Goal: Transaction & Acquisition: Purchase product/service

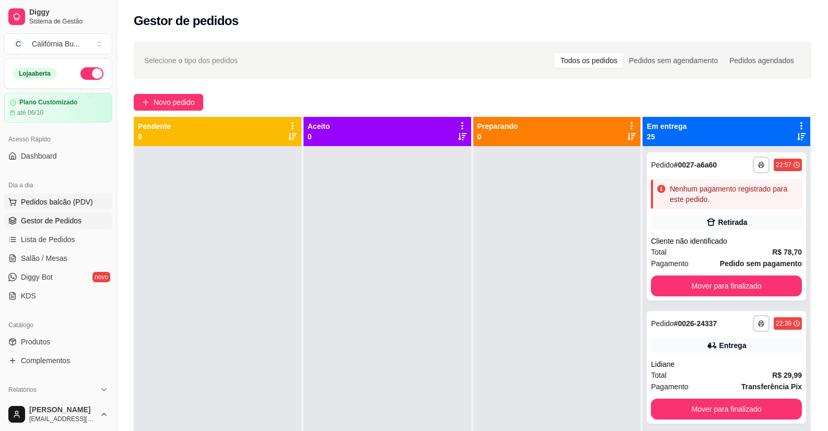
click at [42, 204] on span "Pedidos balcão (PDV)" at bounding box center [57, 202] width 72 height 10
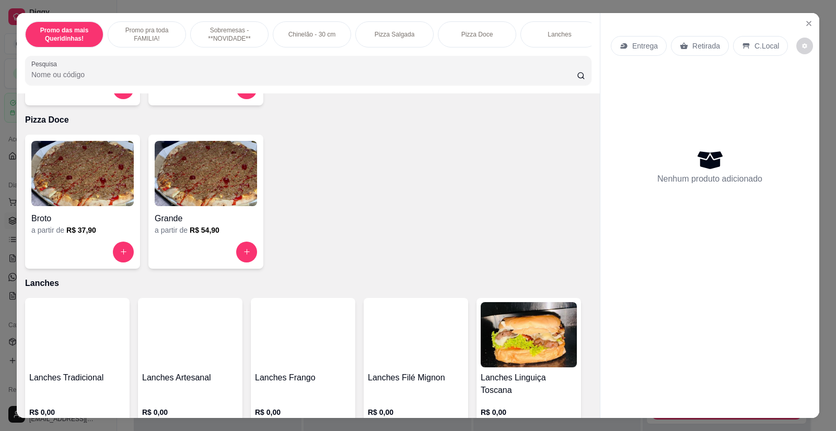
scroll to position [1149, 0]
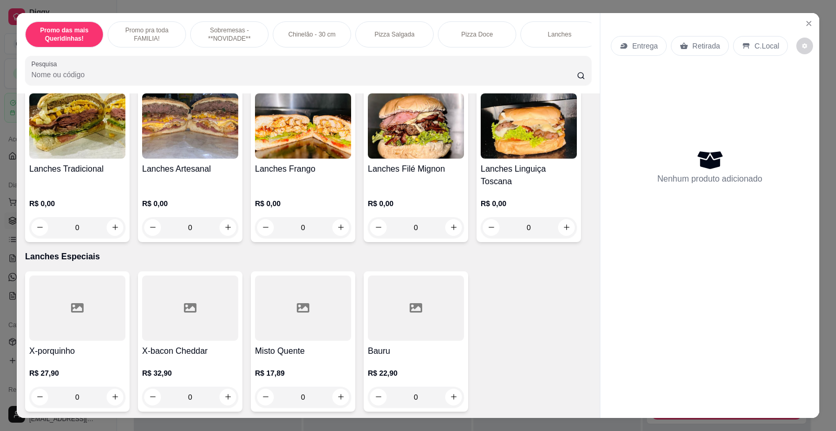
click at [77, 137] on img at bounding box center [77, 125] width 96 height 65
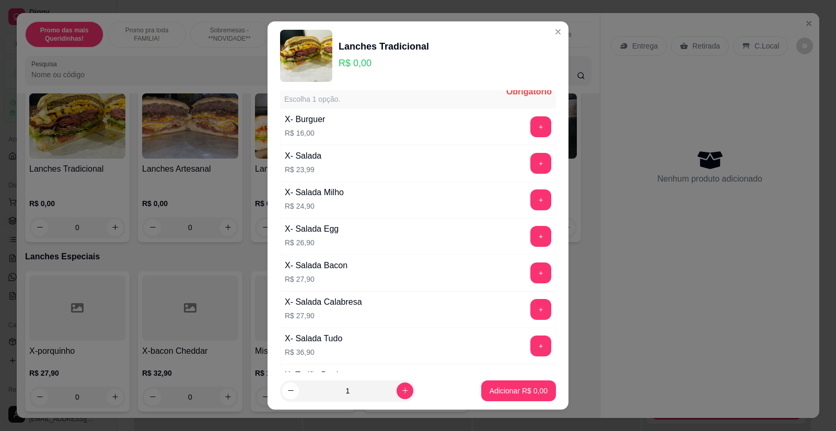
scroll to position [52, 0]
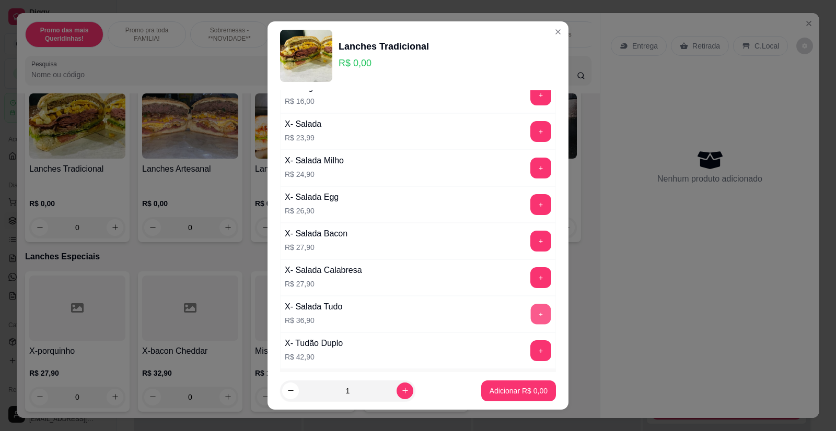
click at [531, 311] on button "+" at bounding box center [541, 314] width 20 height 20
click at [519, 394] on p "Adicionar R$ 36,90" at bounding box center [516, 391] width 61 height 10
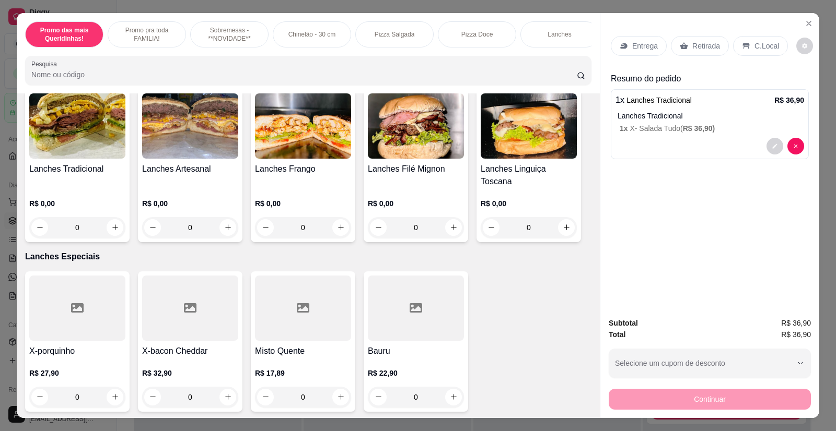
click at [632, 46] on p "Entrega" at bounding box center [645, 46] width 26 height 10
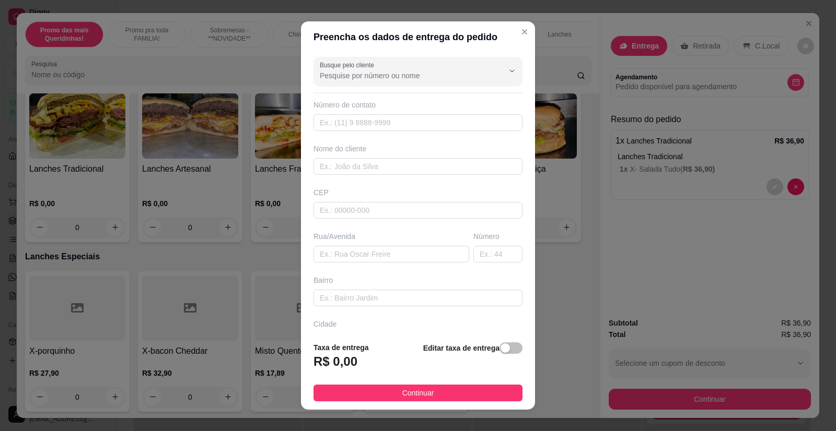
click at [350, 177] on div "Busque pelo cliente Número de contato Nome do cliente CEP Rua/[GEOGRAPHIC_DATA]" at bounding box center [418, 193] width 234 height 280
click at [343, 166] on input "text" at bounding box center [417, 166] width 209 height 17
type input "[PERSON_NAME]"
paste input "[STREET_ADDRESS][PERSON_NAME]"
type input "[STREET_ADDRESS][PERSON_NAME]"
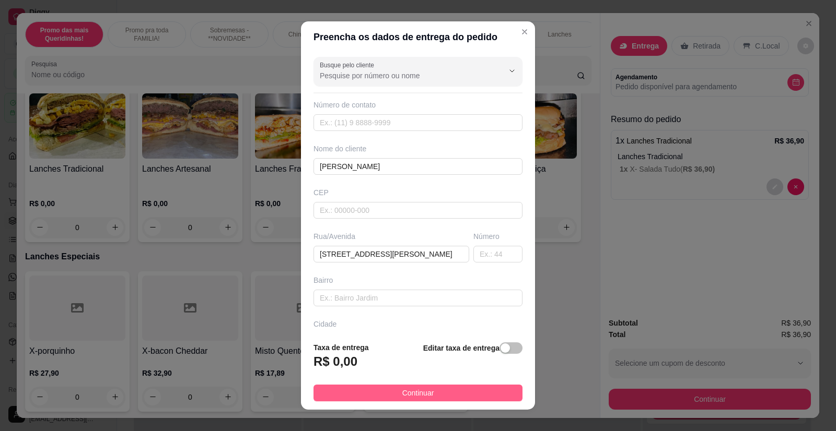
click at [415, 392] on span "Continuar" at bounding box center [418, 392] width 32 height 11
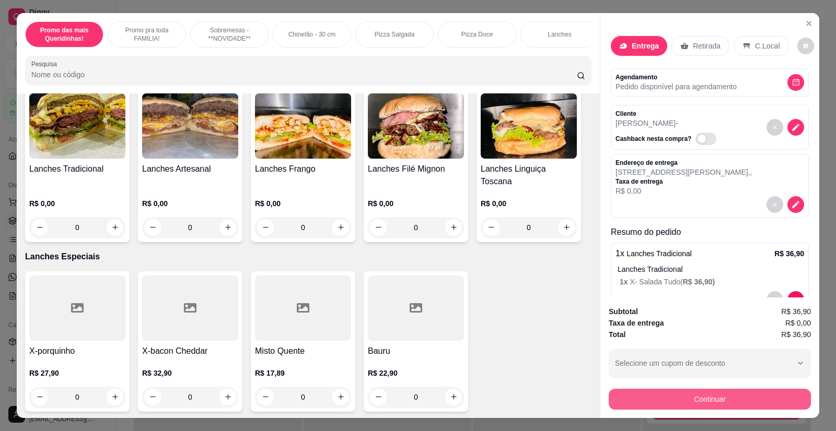
click at [703, 397] on button "Continuar" at bounding box center [709, 399] width 202 height 21
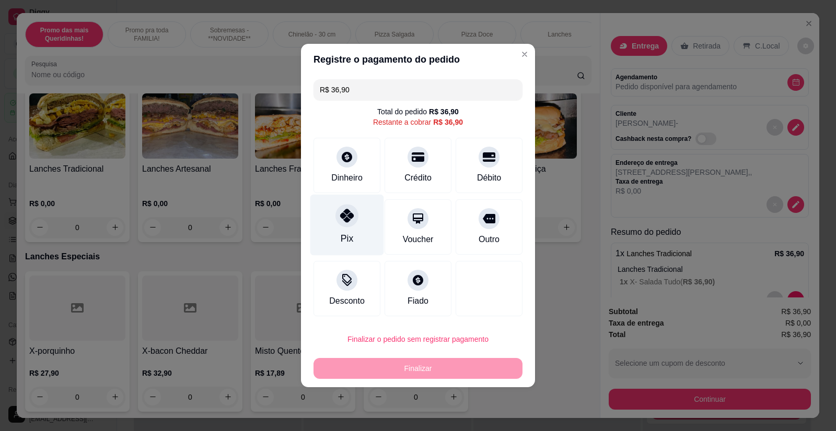
click at [355, 229] on div "Pix" at bounding box center [347, 225] width 74 height 61
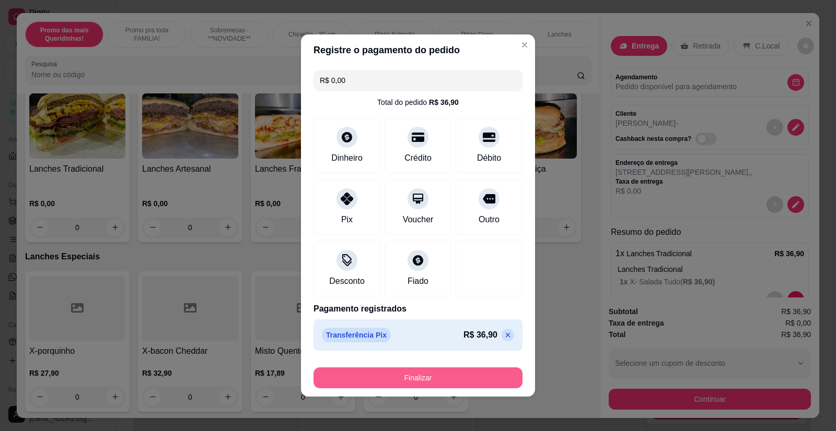
click at [414, 379] on button "Finalizar" at bounding box center [417, 378] width 209 height 21
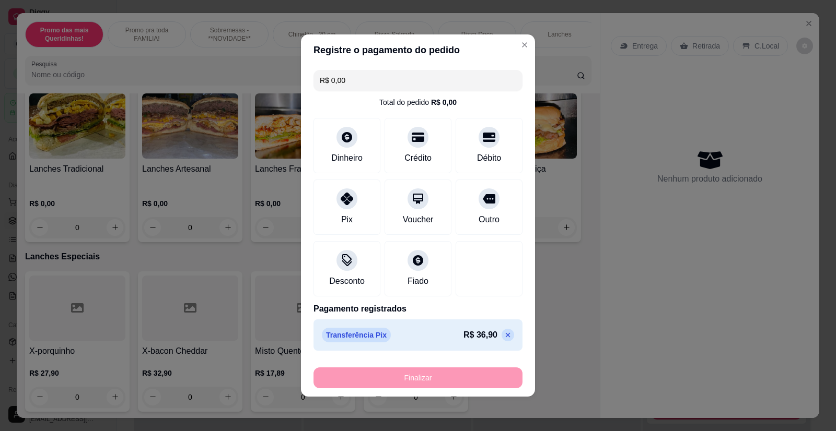
type input "-R$ 36,90"
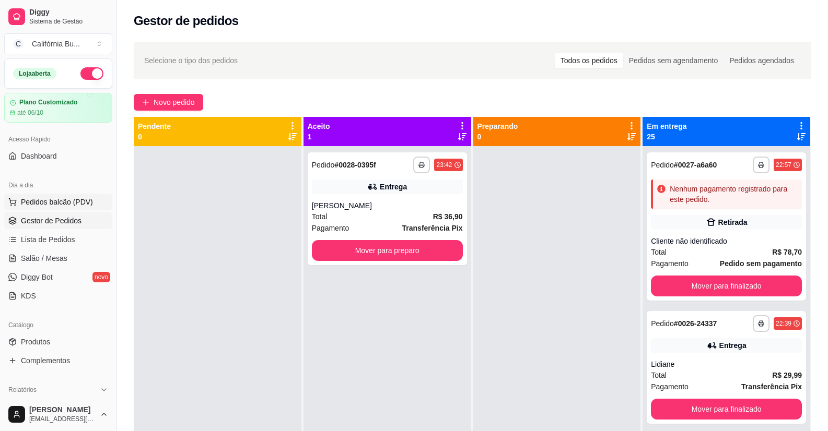
click at [64, 203] on span "Pedidos balcão (PDV)" at bounding box center [57, 202] width 72 height 10
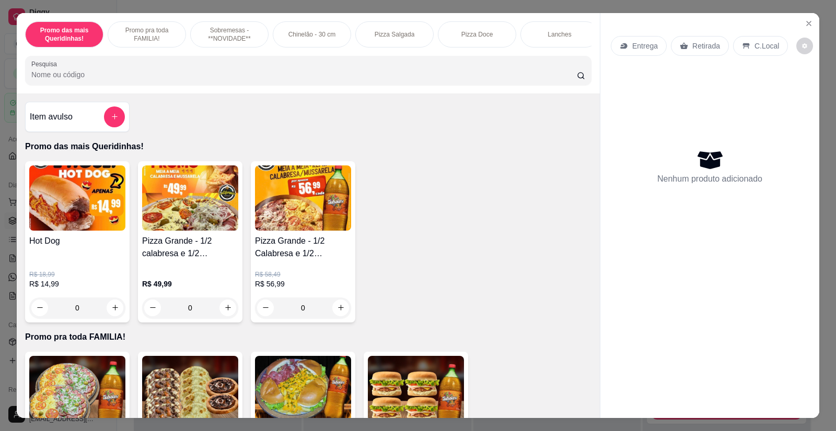
click at [226, 315] on div "0" at bounding box center [190, 308] width 96 height 21
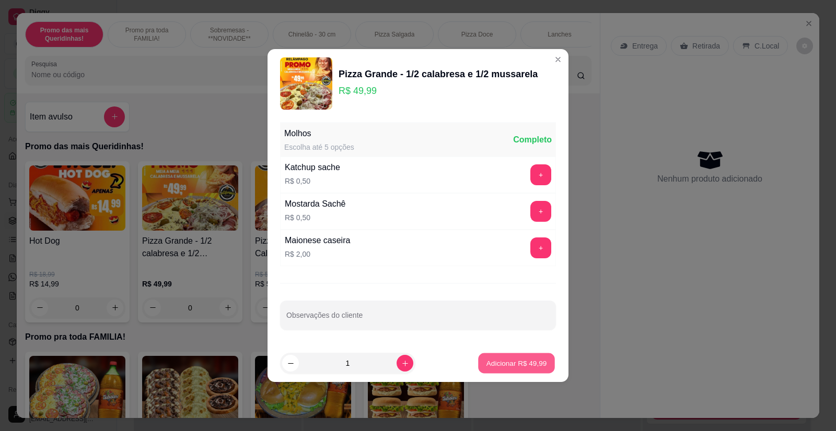
click at [500, 361] on p "Adicionar R$ 49,99" at bounding box center [516, 363] width 61 height 10
type input "1"
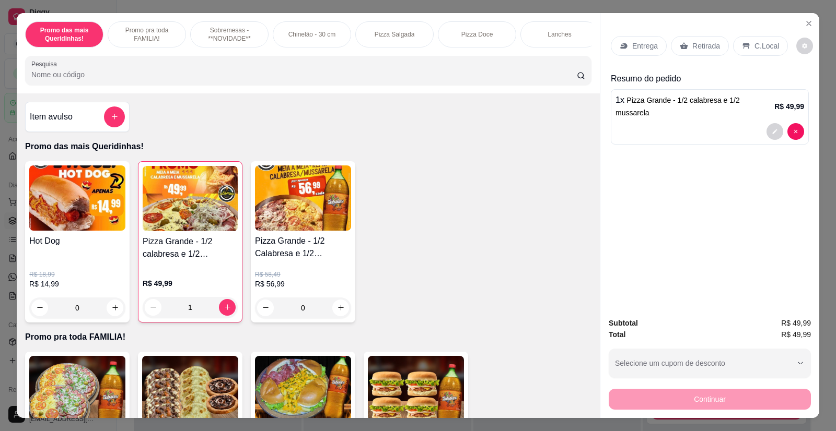
click at [636, 45] on p "Entrega" at bounding box center [645, 46] width 26 height 10
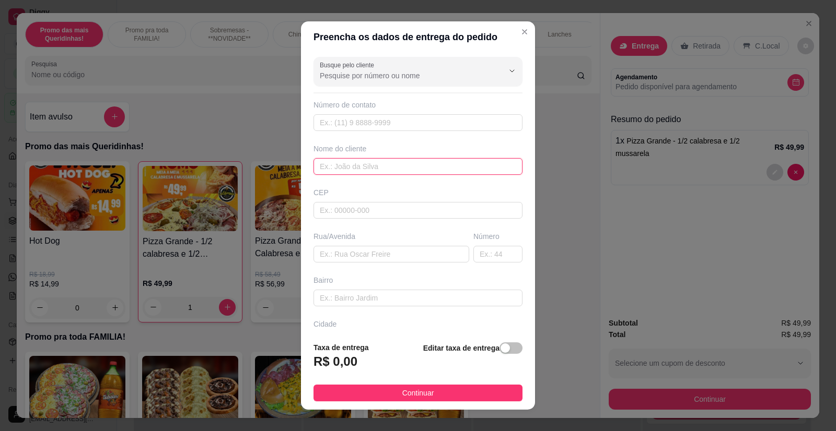
click at [346, 167] on input "text" at bounding box center [417, 166] width 209 height 17
type input "[PERSON_NAME]"
paste input "[PHONE_NUMBER]"
type input "[PHONE_NUMBER]"
click at [352, 255] on input "text" at bounding box center [391, 254] width 156 height 17
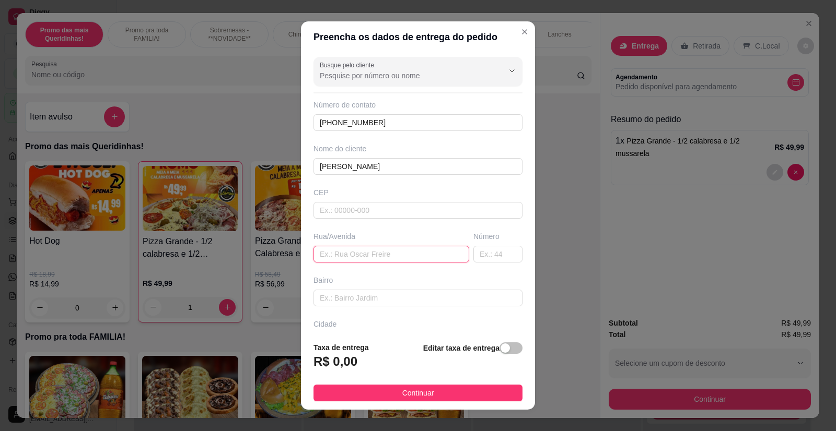
click at [352, 255] on input "text" at bounding box center [391, 254] width 156 height 17
paste input "[PERSON_NAME][STREET_ADDRESS][PERSON_NAME]"
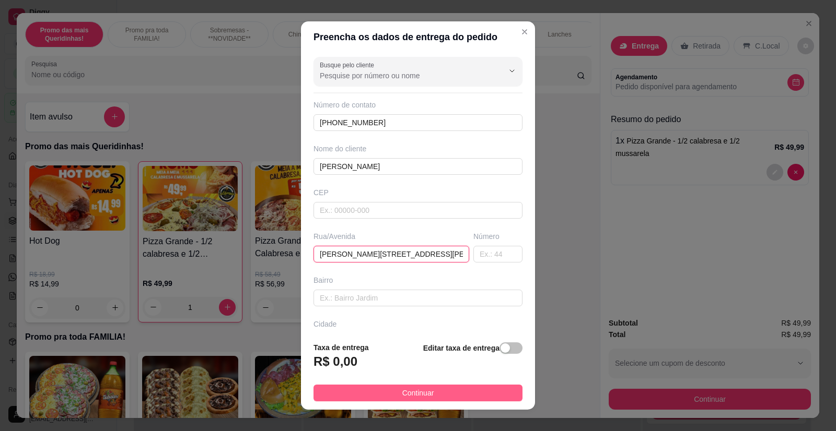
type input "[PERSON_NAME][STREET_ADDRESS][PERSON_NAME]"
click at [419, 387] on span "Continuar" at bounding box center [418, 392] width 32 height 11
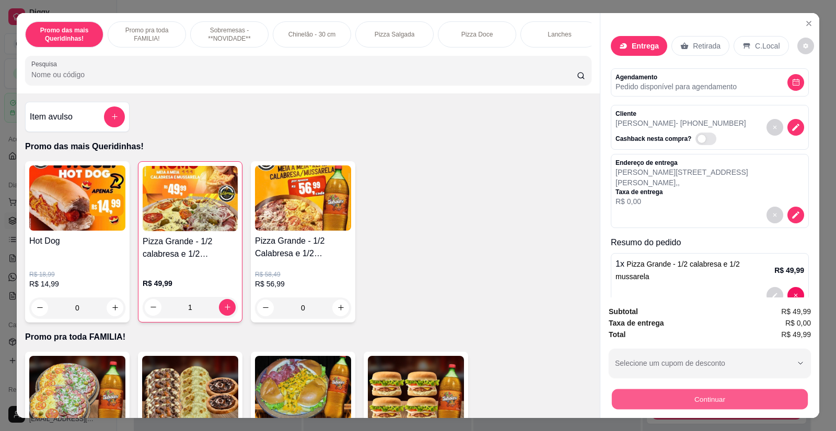
click at [670, 400] on button "Continuar" at bounding box center [709, 400] width 196 height 20
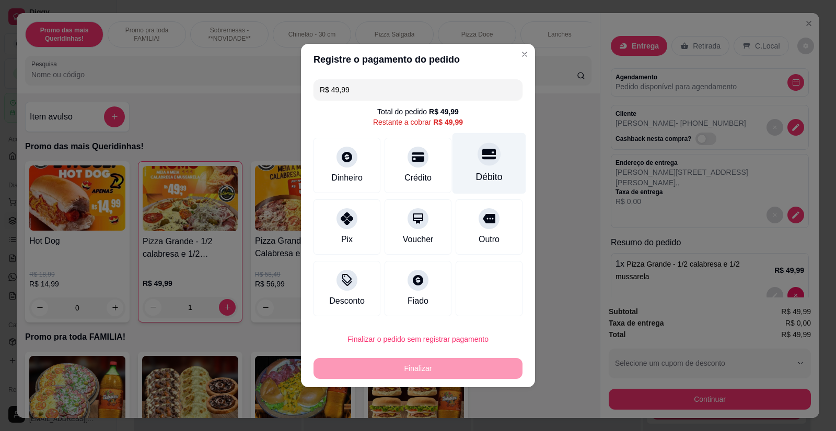
click at [483, 158] on icon at bounding box center [489, 154] width 14 height 14
type input "R$ 0,00"
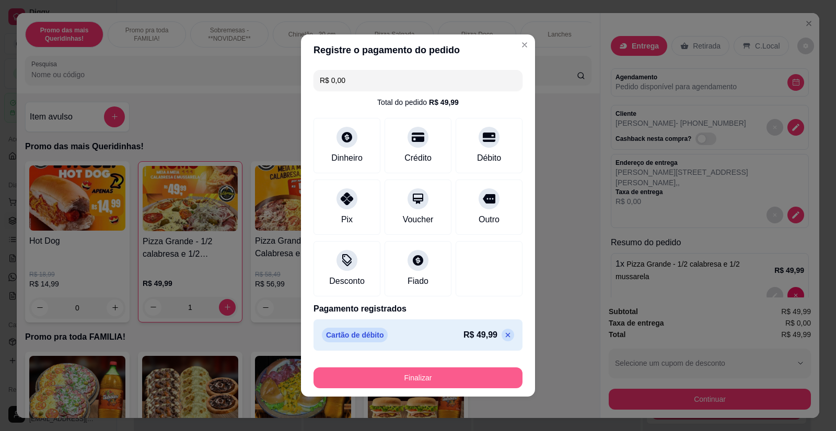
click at [418, 375] on button "Finalizar" at bounding box center [417, 378] width 209 height 21
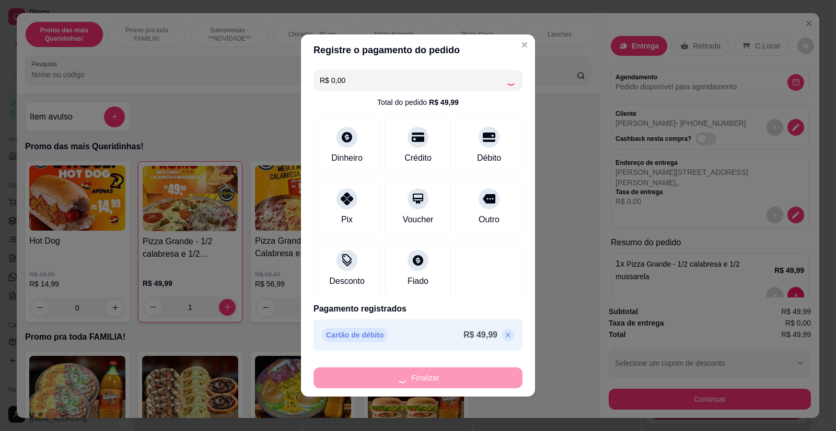
type input "0"
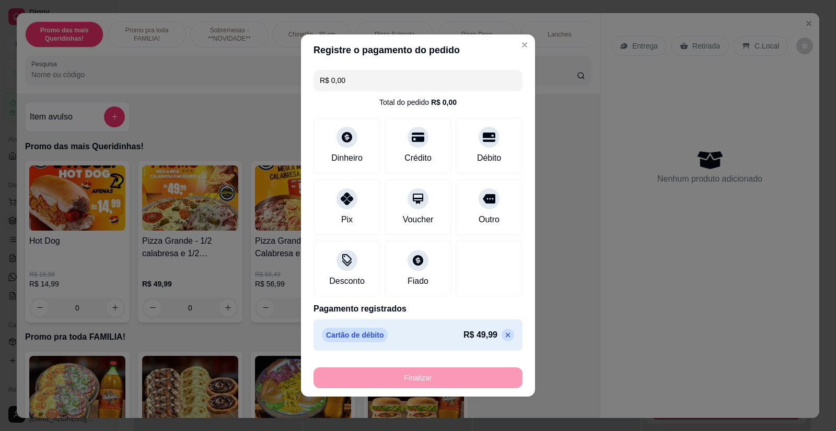
type input "-R$ 49,99"
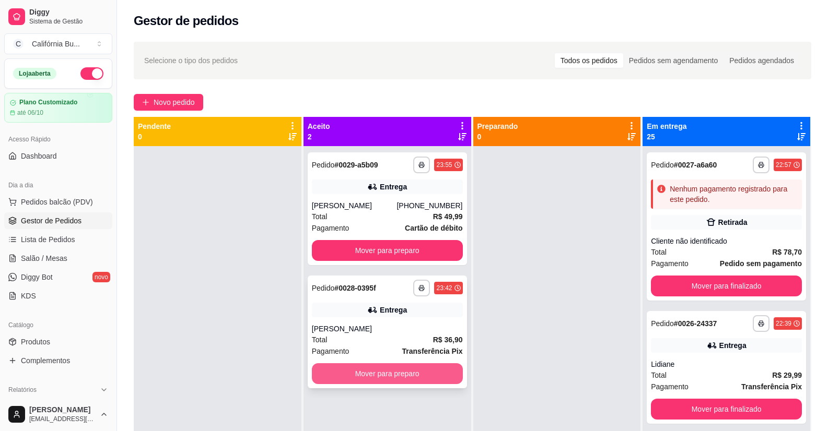
click at [393, 376] on button "Mover para preparo" at bounding box center [387, 373] width 151 height 21
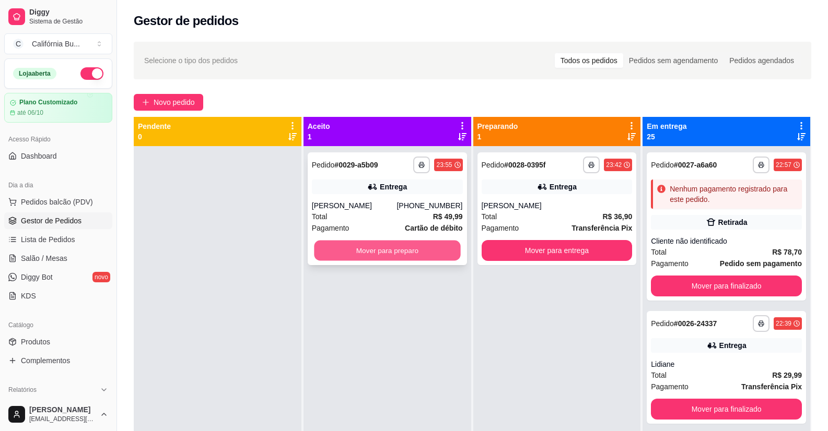
click at [391, 255] on button "Mover para preparo" at bounding box center [387, 251] width 146 height 20
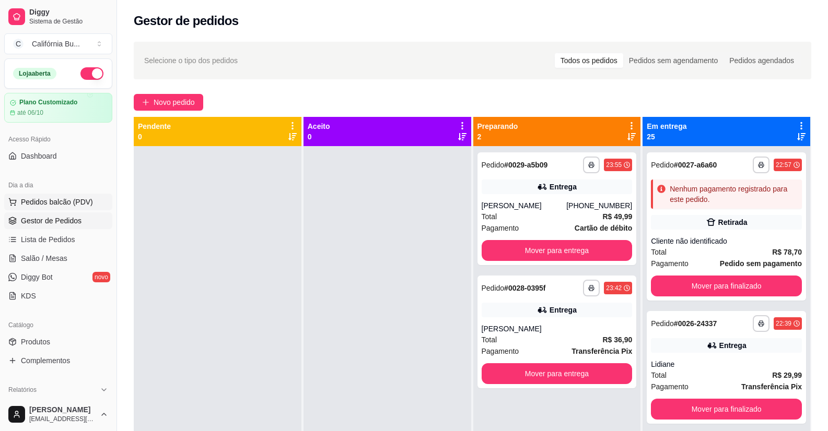
click at [70, 206] on span "Pedidos balcão (PDV)" at bounding box center [57, 202] width 72 height 10
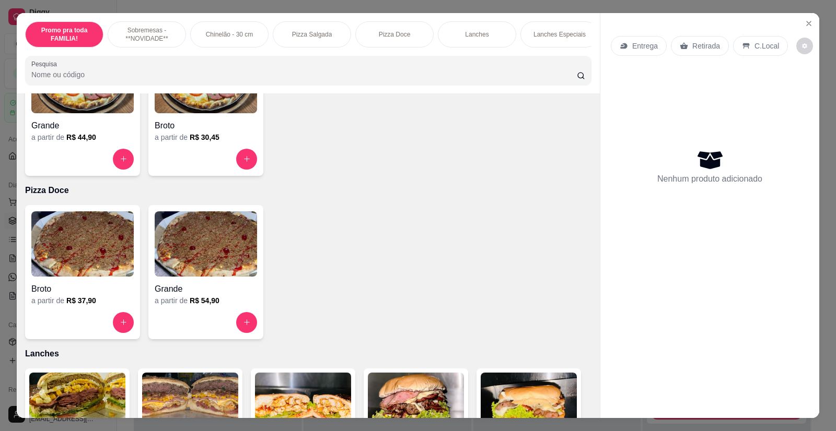
scroll to position [940, 0]
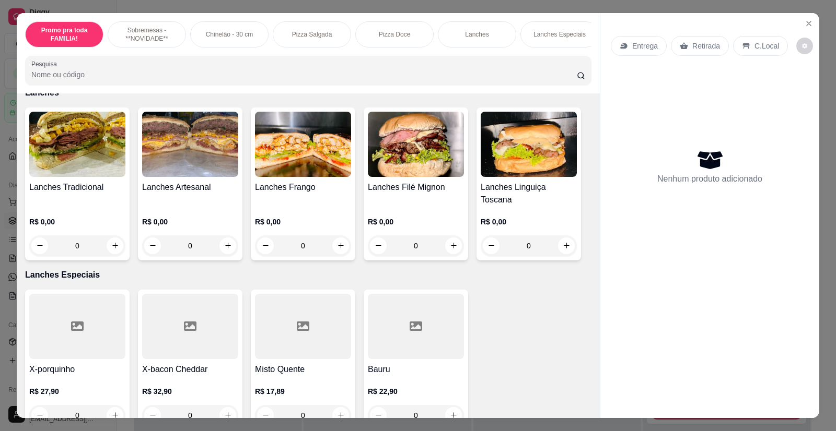
click at [89, 163] on img at bounding box center [77, 144] width 96 height 65
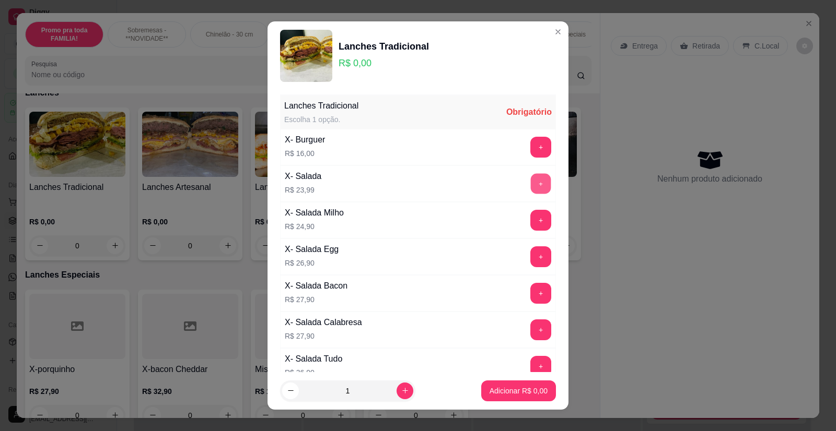
click at [531, 180] on button "+" at bounding box center [541, 184] width 20 height 20
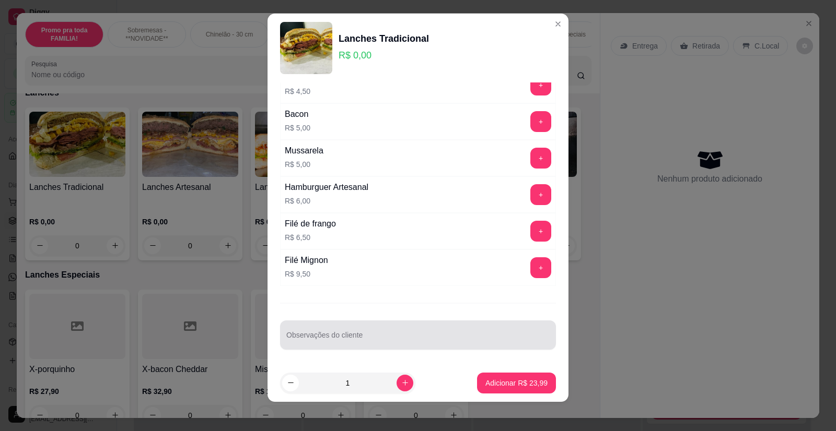
scroll to position [12, 0]
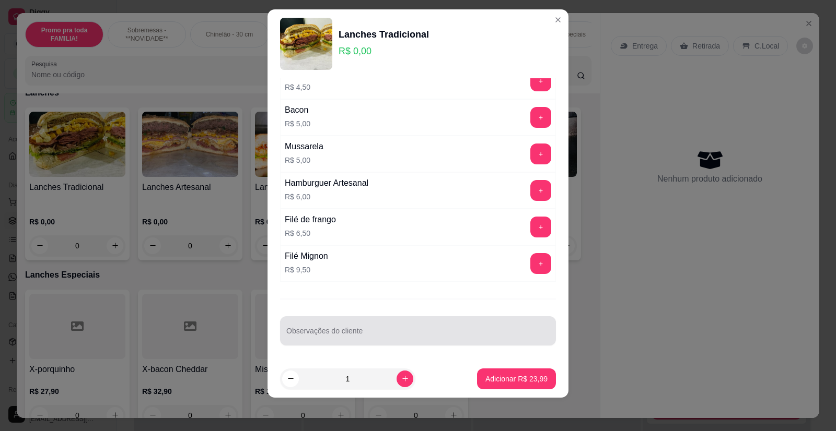
drag, startPoint x: 344, startPoint y: 338, endPoint x: 359, endPoint y: 335, distance: 16.0
click at [349, 338] on input "Observações do cliente" at bounding box center [417, 335] width 263 height 10
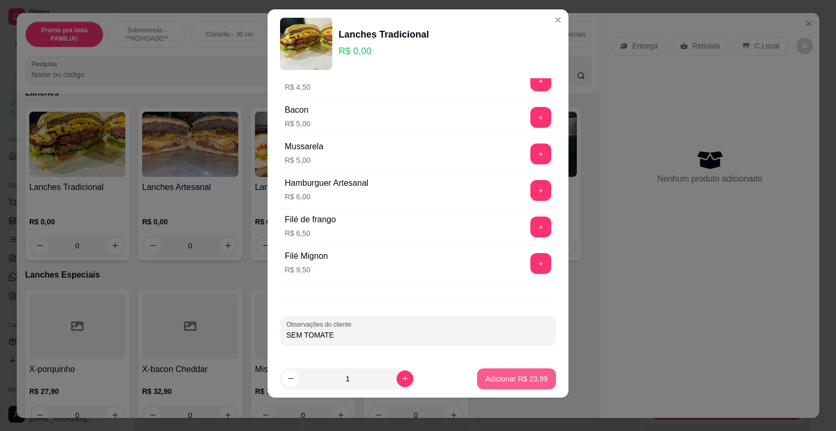
type input "SEM TOMATE"
click at [486, 378] on p "Adicionar R$ 23,99" at bounding box center [516, 379] width 61 height 10
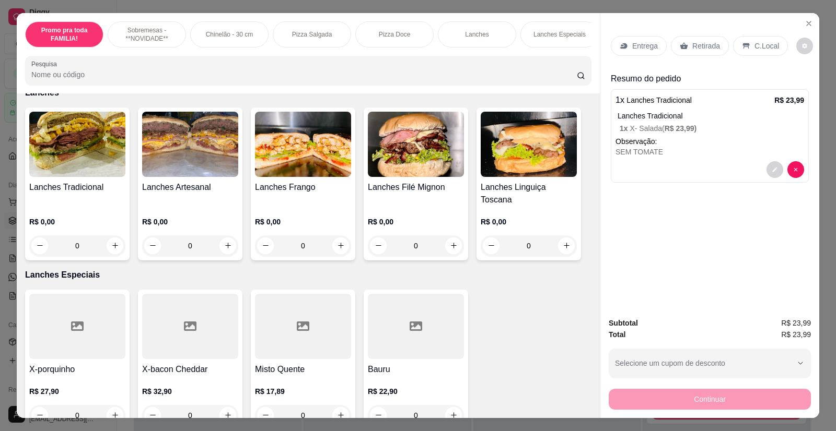
click at [640, 41] on p "Entrega" at bounding box center [645, 46] width 26 height 10
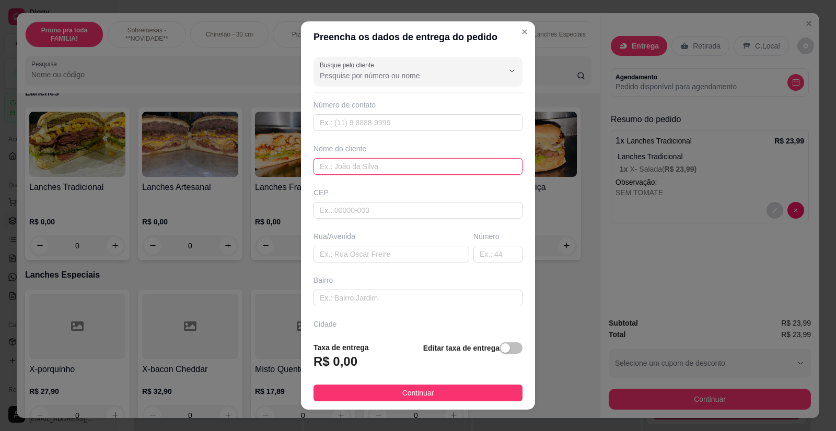
click at [344, 169] on input "text" at bounding box center [417, 166] width 209 height 17
type input "j"
type input "Ju"
paste input "[PERSON_NAME] 126"
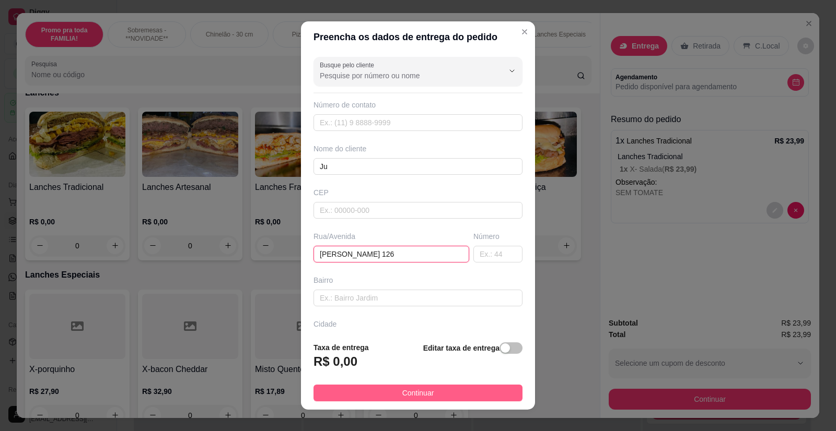
type input "[PERSON_NAME] 126"
click at [450, 390] on button "Continuar" at bounding box center [417, 393] width 209 height 17
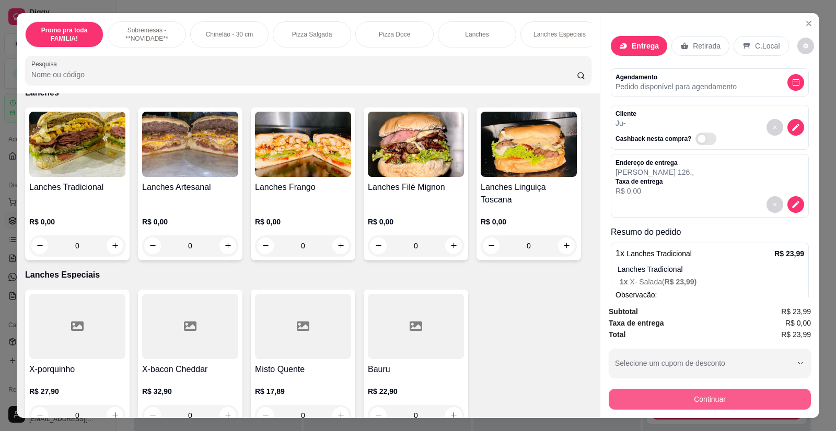
click at [694, 394] on button "Continuar" at bounding box center [709, 399] width 202 height 21
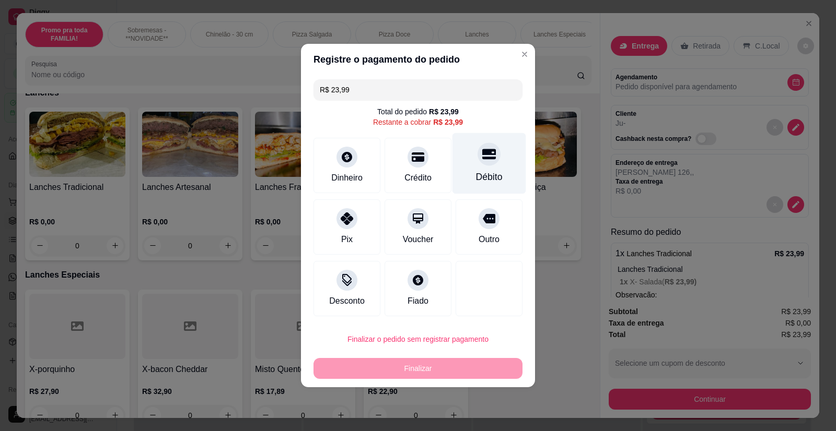
click at [483, 167] on div "Débito" at bounding box center [489, 163] width 74 height 61
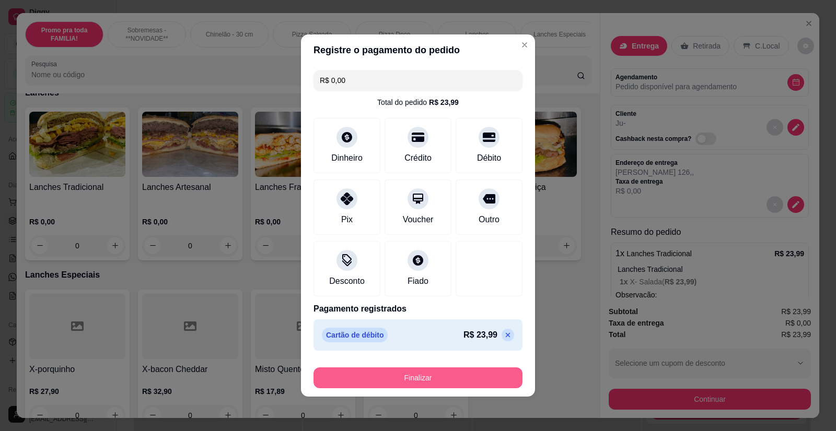
click at [418, 382] on button "Finalizar" at bounding box center [417, 378] width 209 height 21
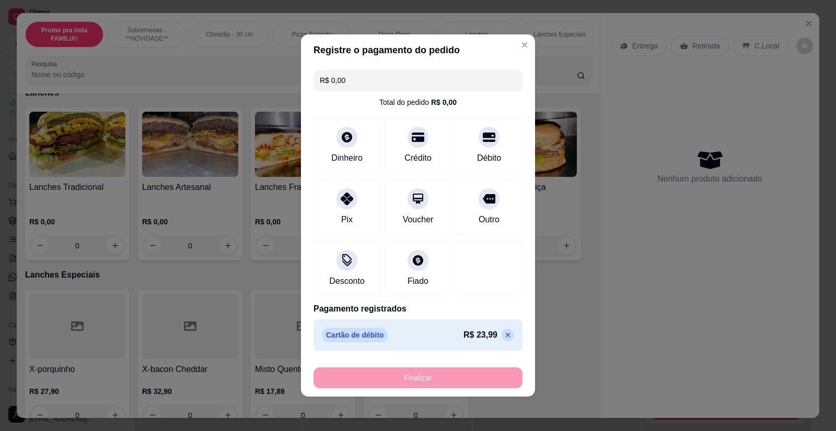
type input "-R$ 23,99"
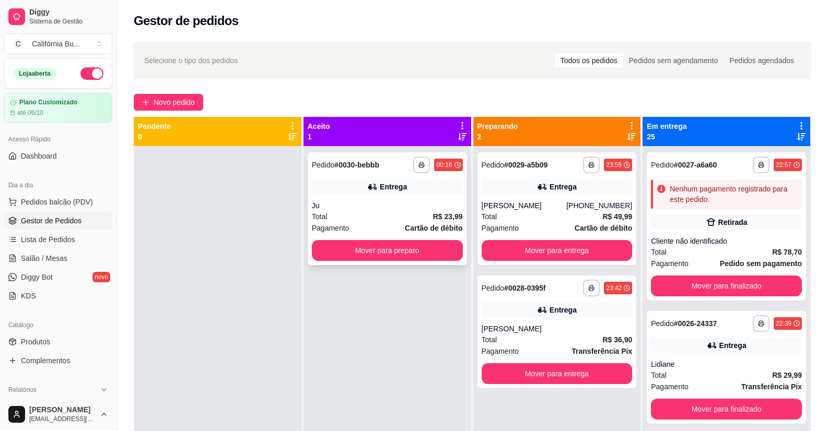
click at [392, 256] on button "Mover para preparo" at bounding box center [387, 250] width 151 height 21
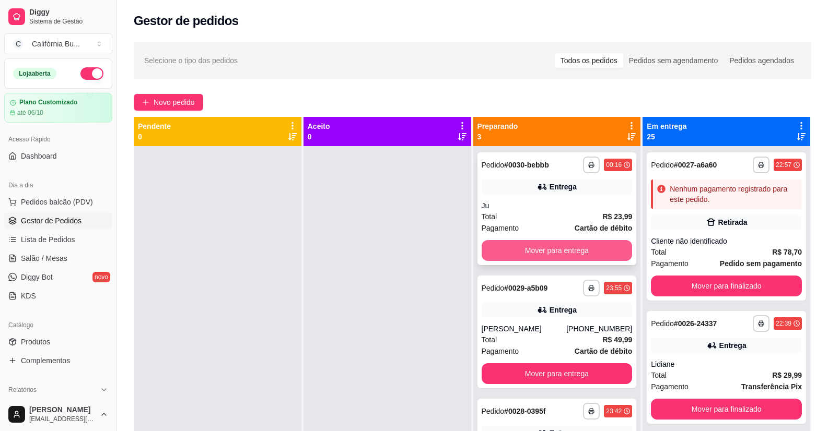
click at [541, 249] on button "Mover para entrega" at bounding box center [556, 250] width 151 height 21
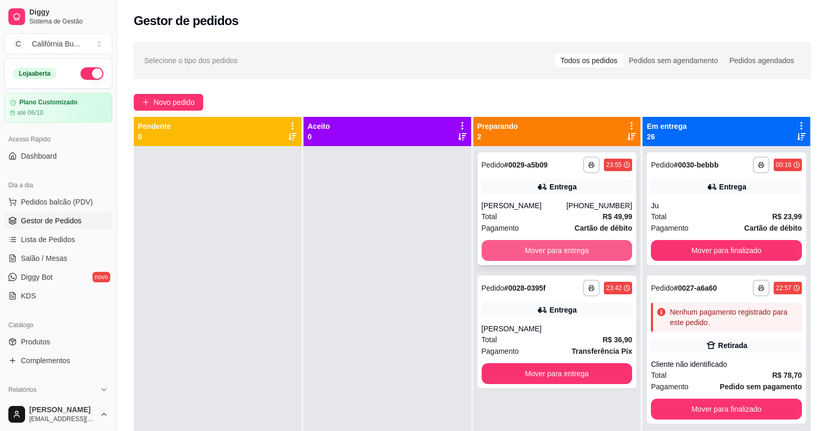
click at [542, 251] on button "Mover para entrega" at bounding box center [556, 250] width 151 height 21
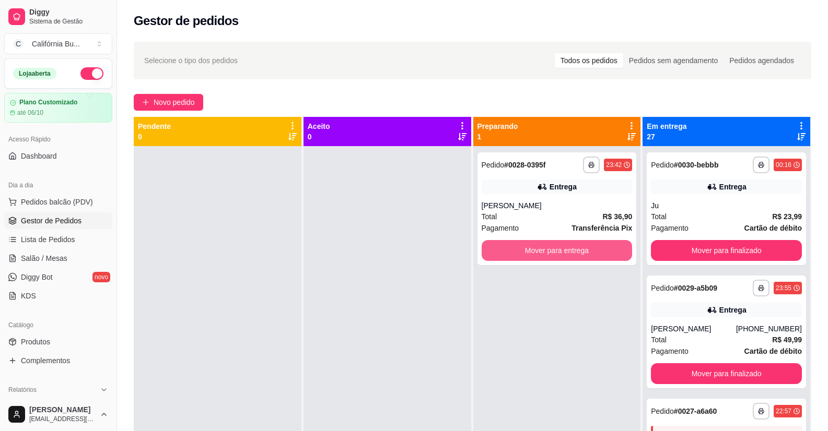
click at [542, 251] on button "Mover para entrega" at bounding box center [556, 250] width 151 height 21
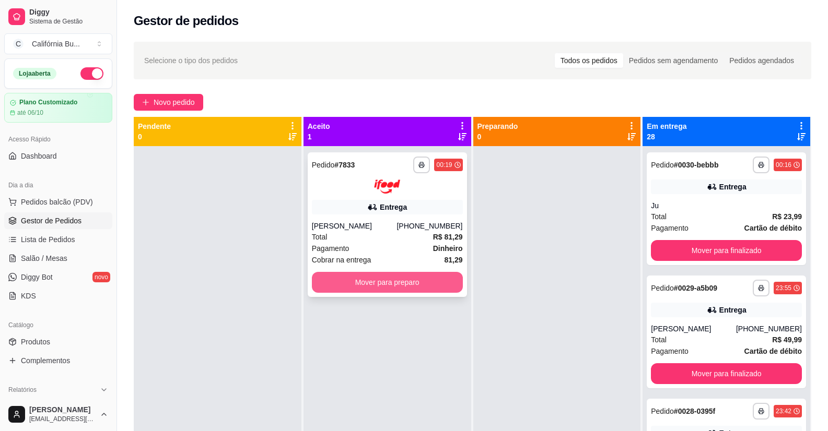
click at [397, 286] on button "Mover para preparo" at bounding box center [387, 282] width 151 height 21
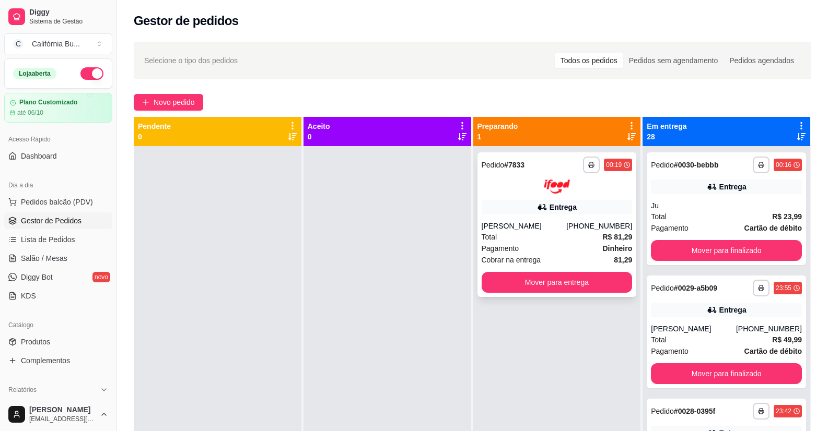
click at [519, 232] on div "Total R$ 81,29" at bounding box center [556, 236] width 151 height 11
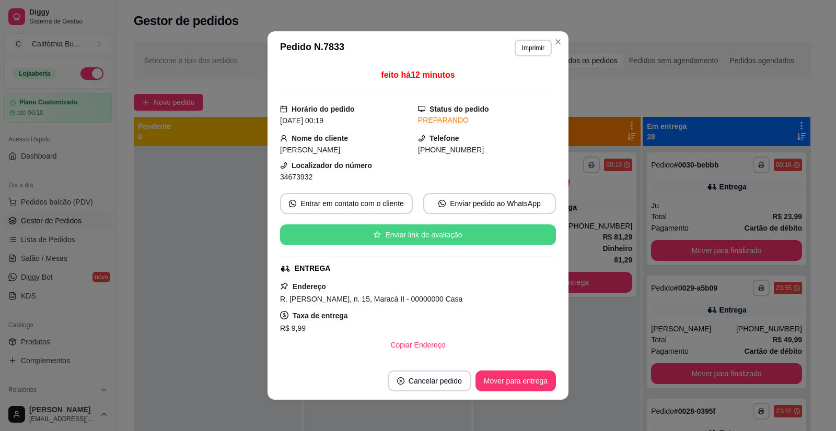
scroll to position [178, 0]
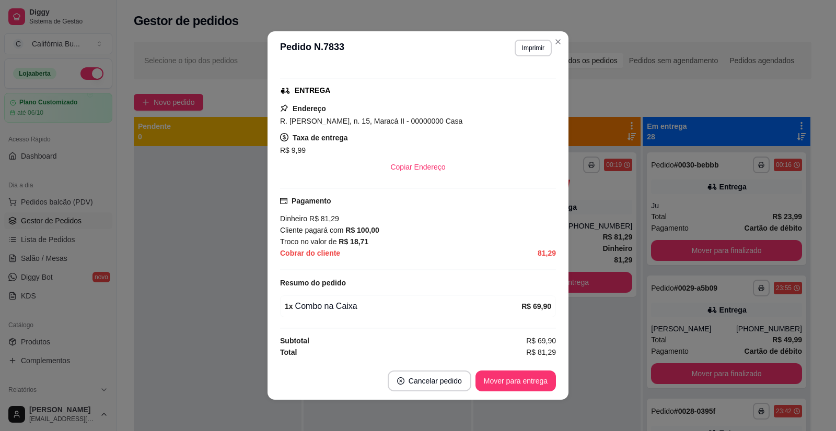
click at [513, 107] on div "Endereço R. [PERSON_NAME], n. 15, Maracá II - 00000000 Casa Taxa de entrega R$ …" at bounding box center [418, 139] width 276 height 75
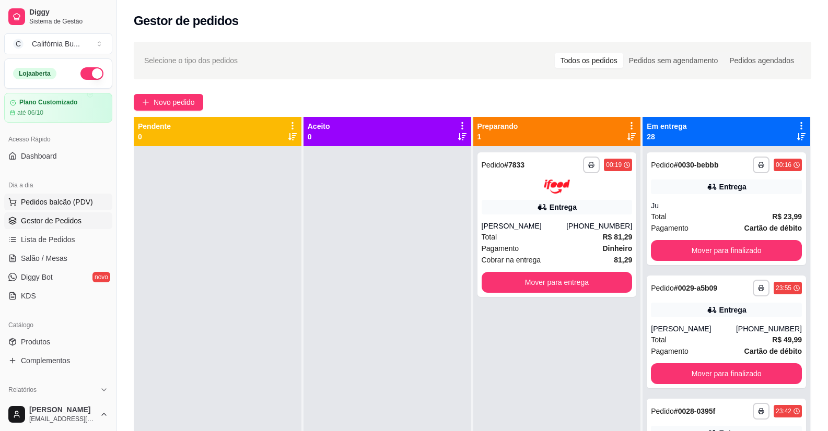
click at [59, 201] on span "Pedidos balcão (PDV)" at bounding box center [57, 202] width 72 height 10
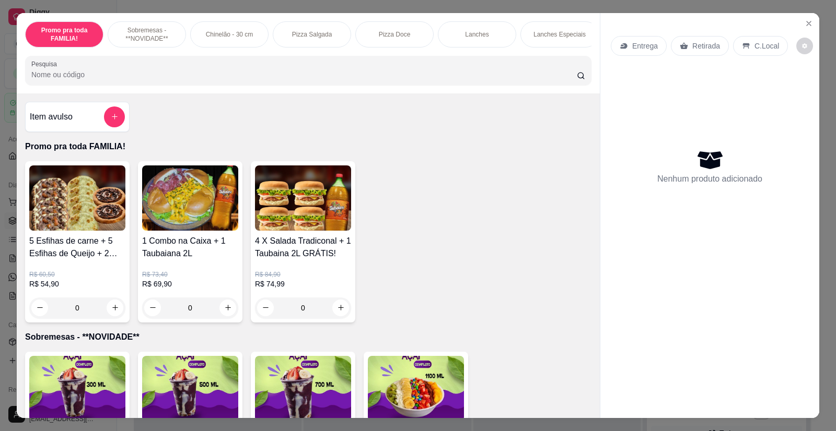
click at [754, 45] on p "C.Local" at bounding box center [766, 46] width 25 height 10
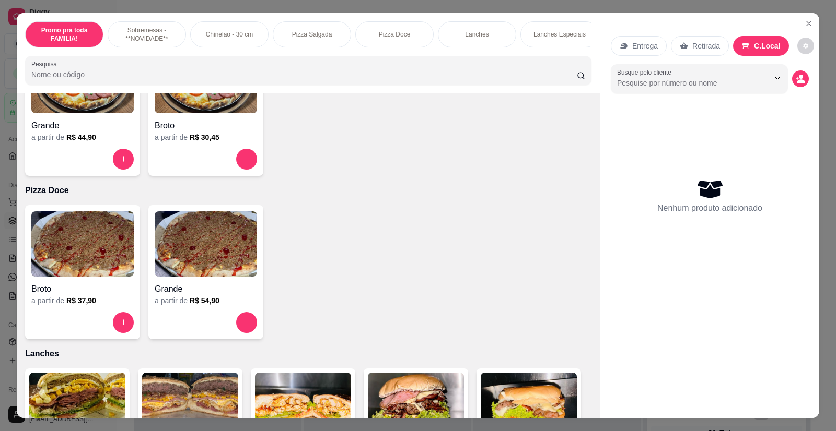
scroll to position [992, 0]
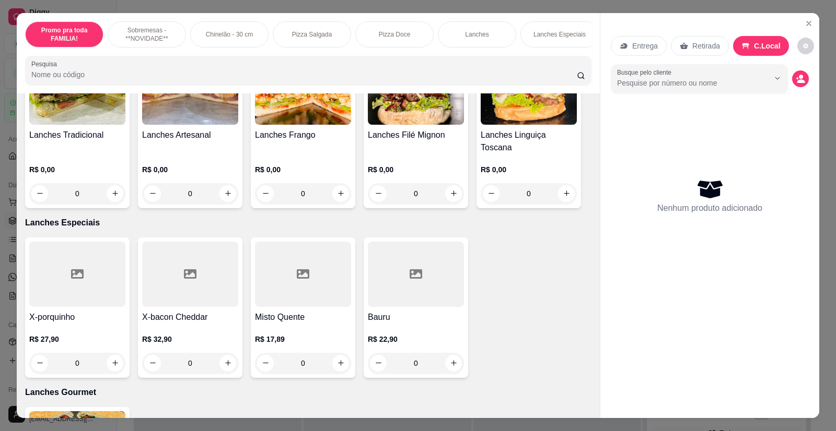
click at [72, 125] on img at bounding box center [77, 92] width 96 height 65
click at [88, 125] on img at bounding box center [77, 92] width 96 height 65
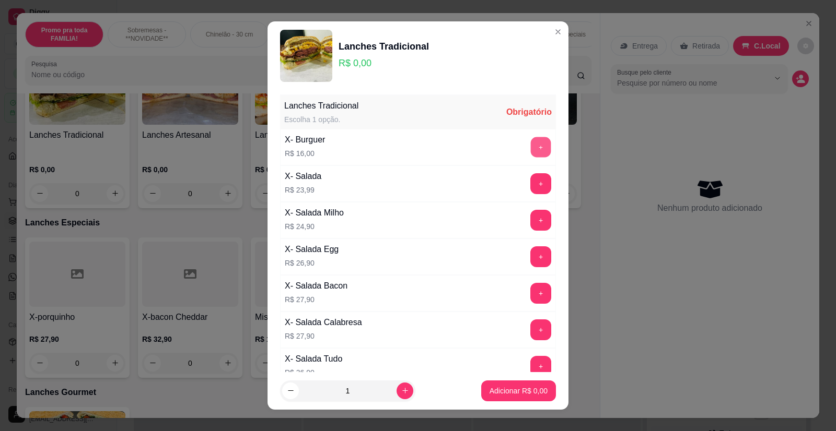
click at [531, 143] on button "+" at bounding box center [541, 147] width 20 height 20
click at [501, 396] on button "Adicionar R$ 16,00" at bounding box center [516, 391] width 77 height 20
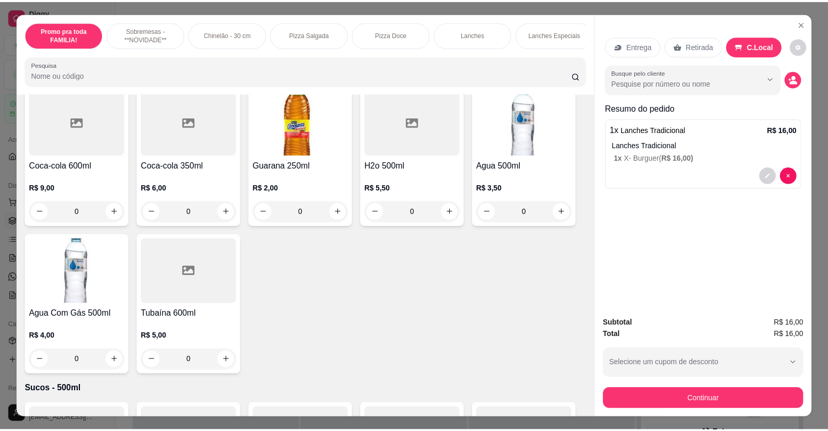
scroll to position [2976, 0]
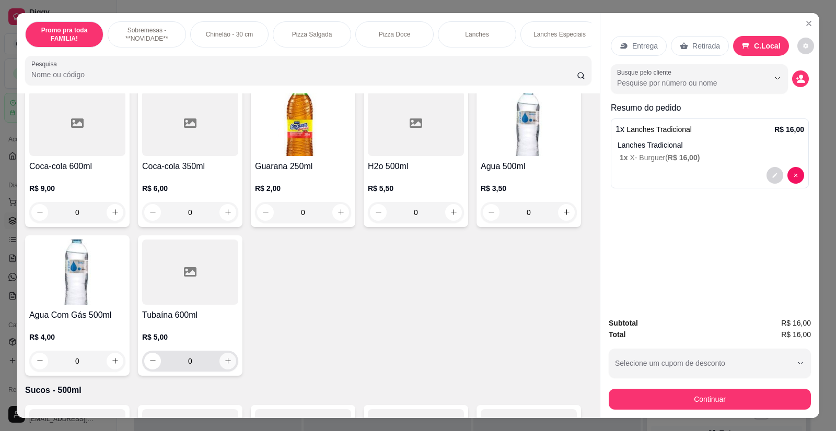
click at [224, 357] on icon "increase-product-quantity" at bounding box center [228, 361] width 8 height 8
type input "1"
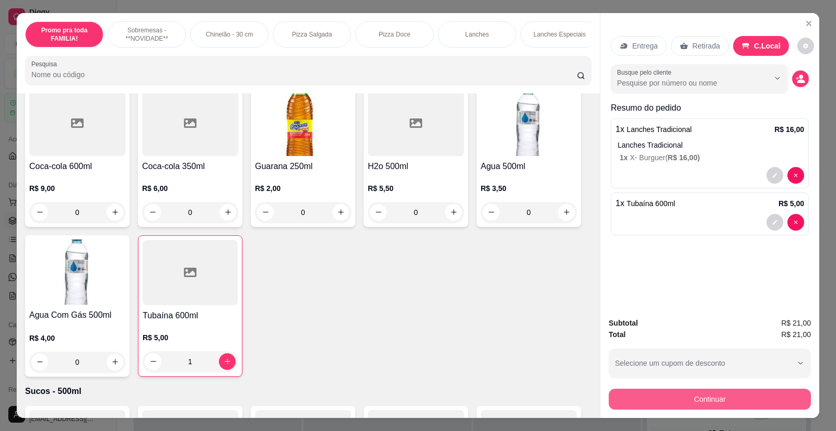
click at [693, 396] on button "Continuar" at bounding box center [709, 399] width 202 height 21
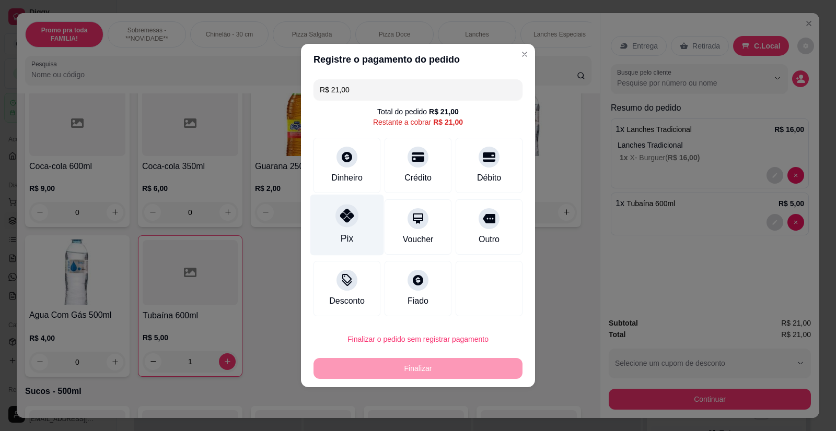
click at [338, 223] on div at bounding box center [346, 215] width 23 height 23
type input "R$ 0,00"
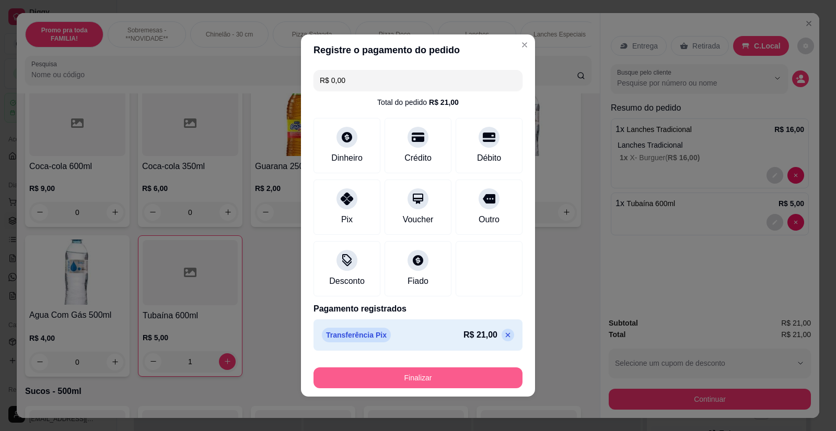
click at [446, 379] on button "Finalizar" at bounding box center [417, 378] width 209 height 21
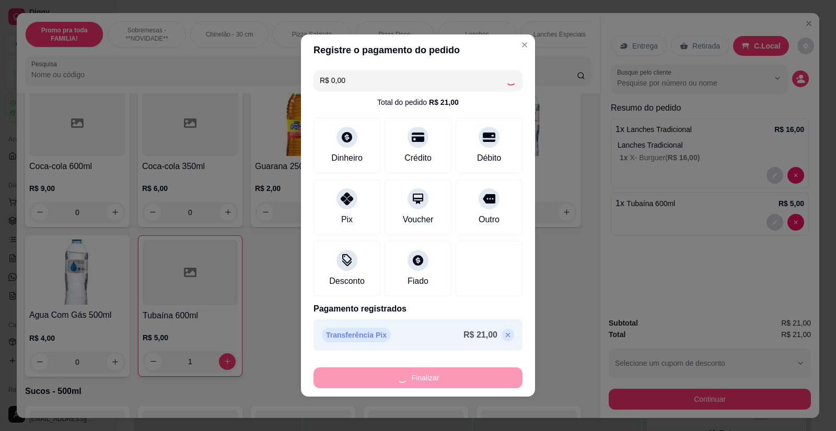
type input "0"
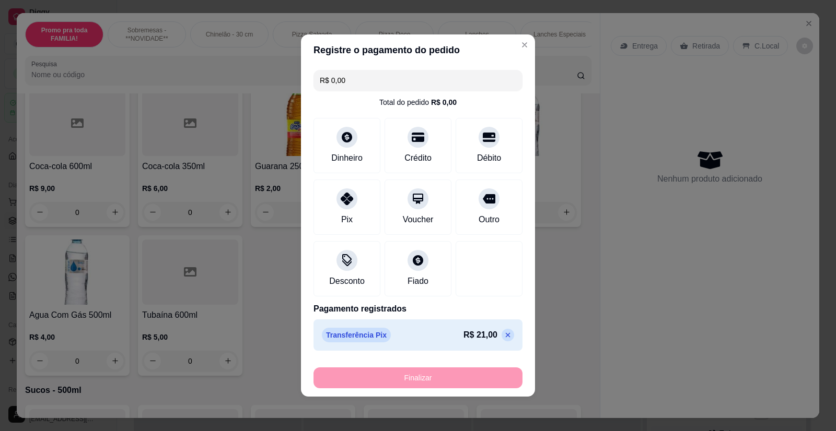
type input "-R$ 21,00"
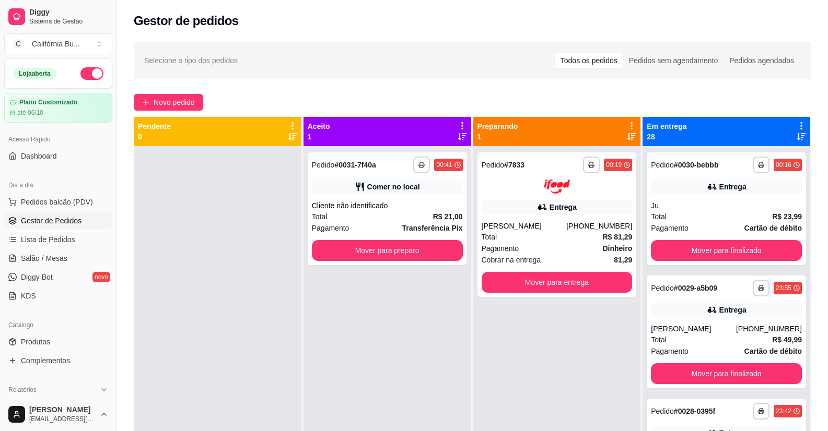
drag, startPoint x: 432, startPoint y: 354, endPoint x: 197, endPoint y: 325, distance: 237.3
click at [197, 325] on div at bounding box center [218, 361] width 168 height 431
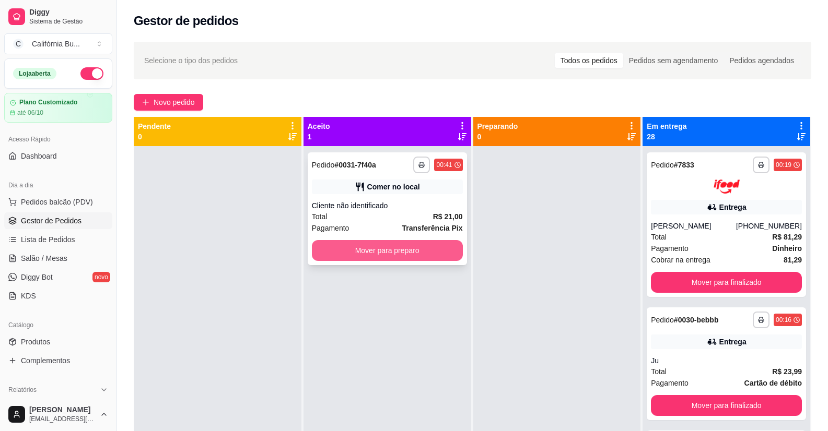
click at [400, 255] on button "Mover para preparo" at bounding box center [387, 250] width 151 height 21
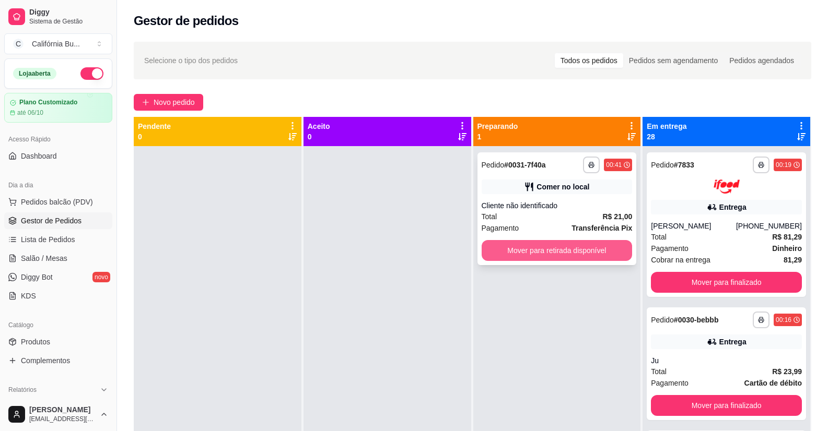
click at [543, 253] on button "Mover para retirada disponível" at bounding box center [556, 250] width 151 height 21
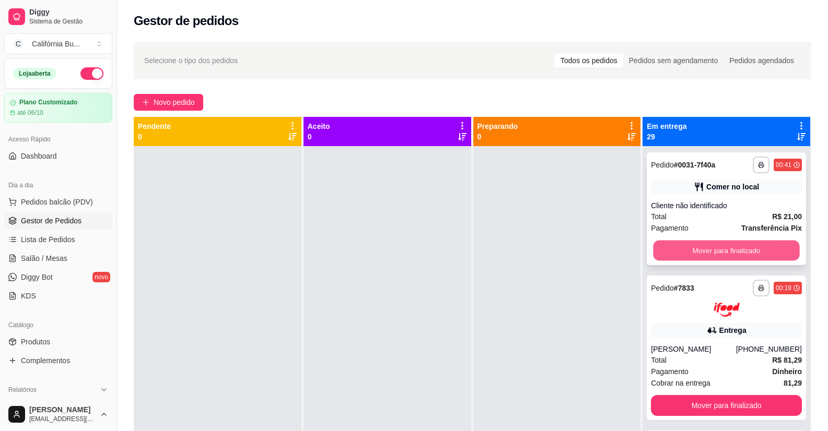
click at [712, 254] on button "Mover para finalizado" at bounding box center [726, 251] width 146 height 20
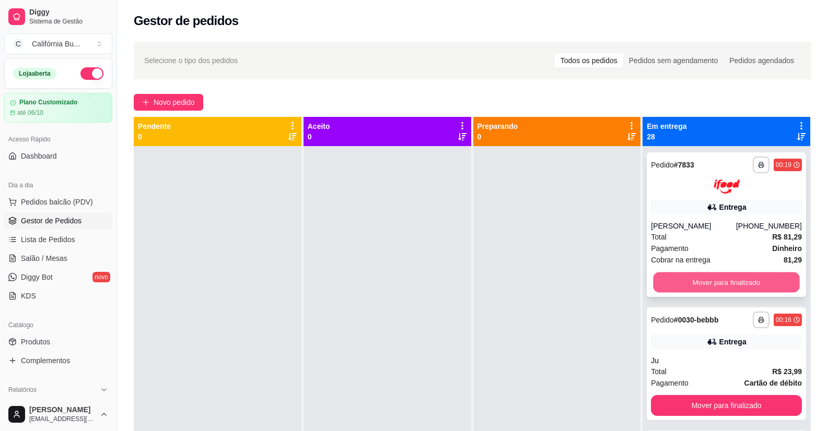
click at [713, 286] on button "Mover para finalizado" at bounding box center [726, 282] width 146 height 20
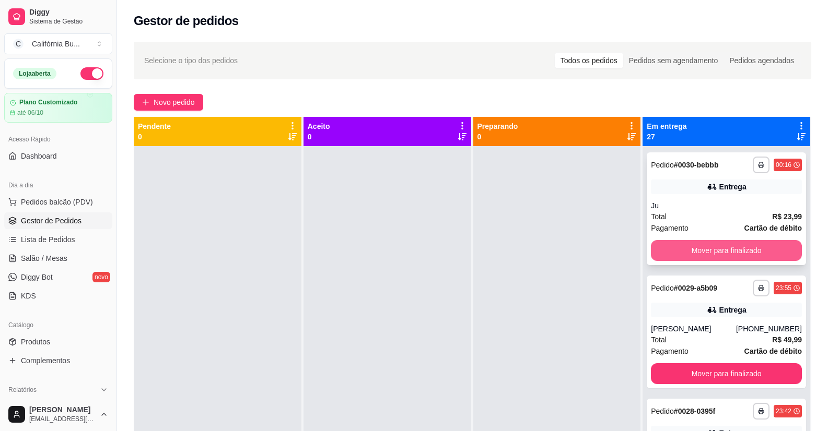
click at [712, 253] on button "Mover para finalizado" at bounding box center [726, 250] width 151 height 21
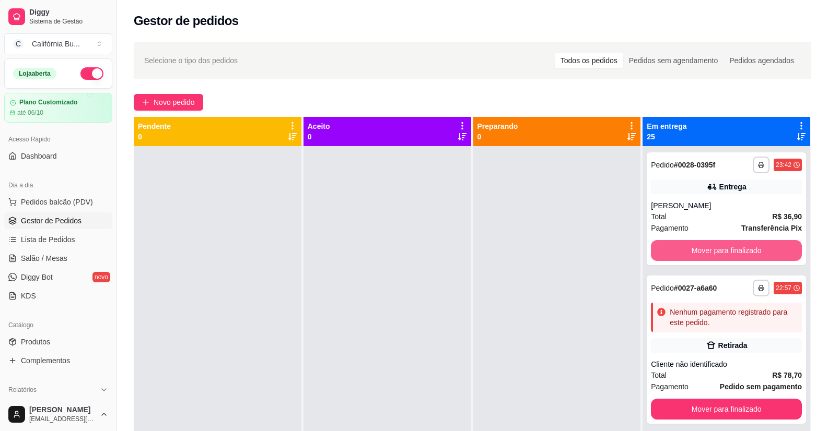
click at [712, 253] on button "Mover para finalizado" at bounding box center [726, 250] width 151 height 21
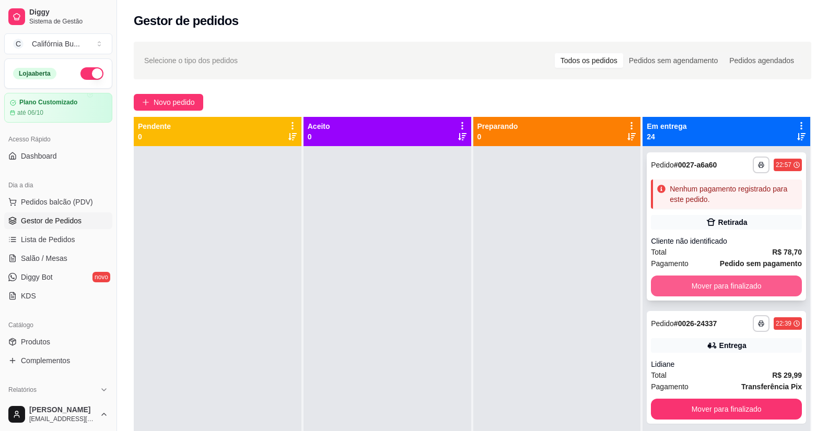
click at [705, 289] on button "Mover para finalizado" at bounding box center [726, 286] width 151 height 21
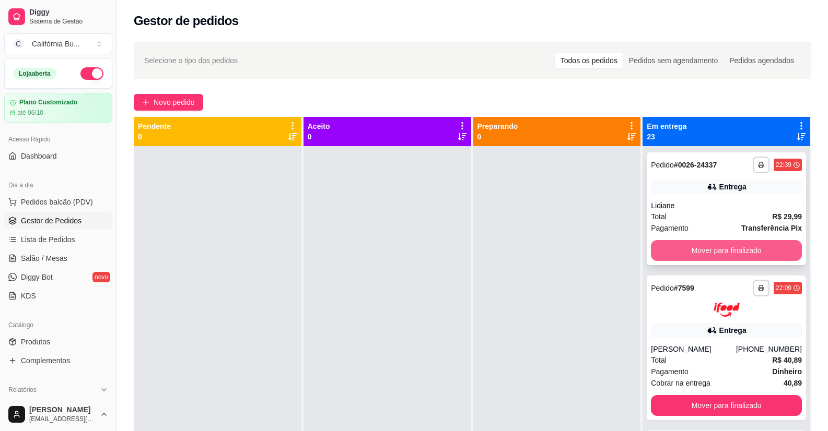
click at [708, 256] on button "Mover para finalizado" at bounding box center [726, 250] width 151 height 21
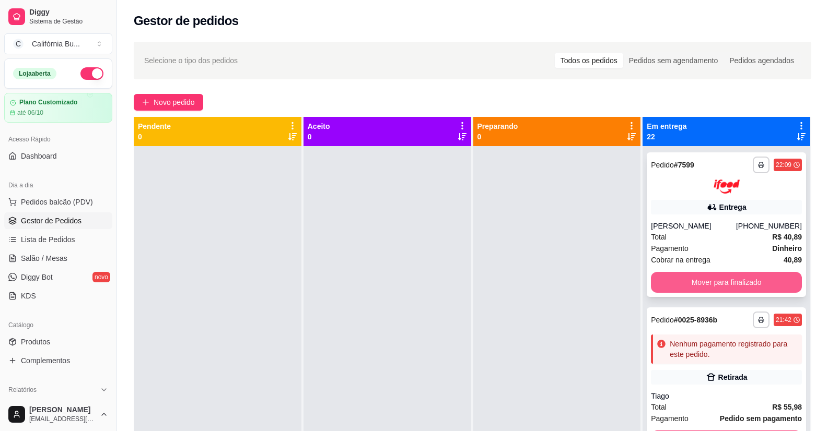
click at [710, 280] on button "Mover para finalizado" at bounding box center [726, 282] width 151 height 21
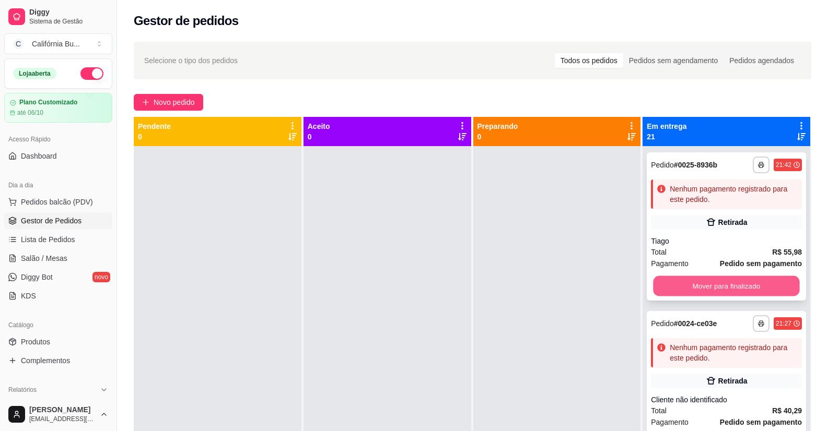
click at [710, 289] on button "Mover para finalizado" at bounding box center [726, 286] width 146 height 20
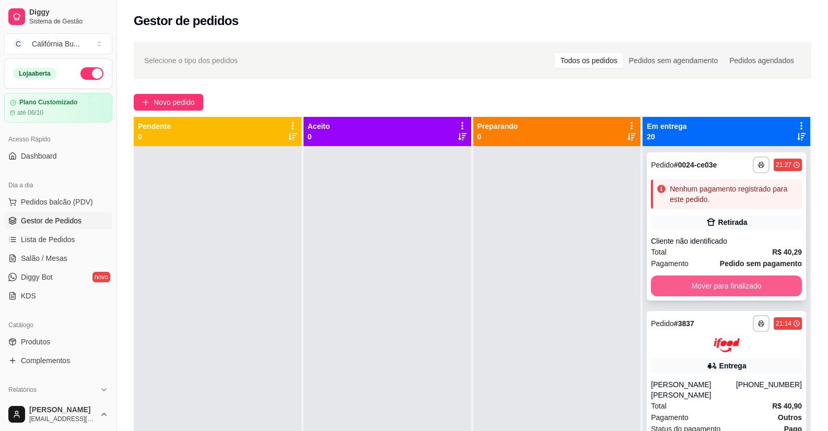
click at [710, 286] on button "Mover para finalizado" at bounding box center [726, 286] width 151 height 21
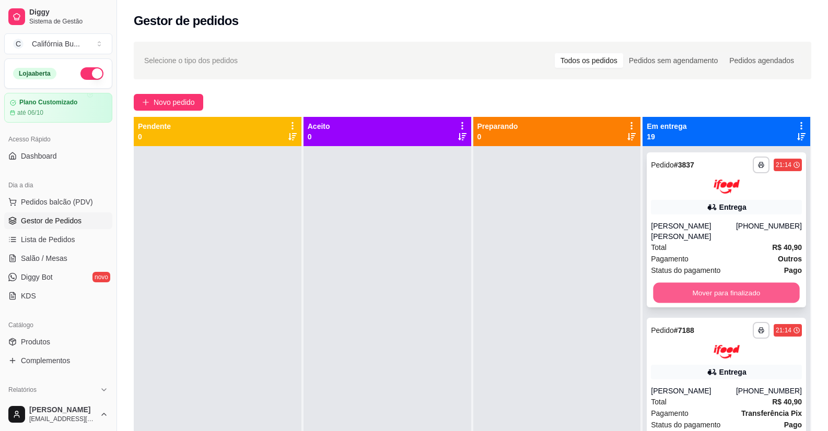
click at [710, 283] on button "Mover para finalizado" at bounding box center [726, 293] width 146 height 20
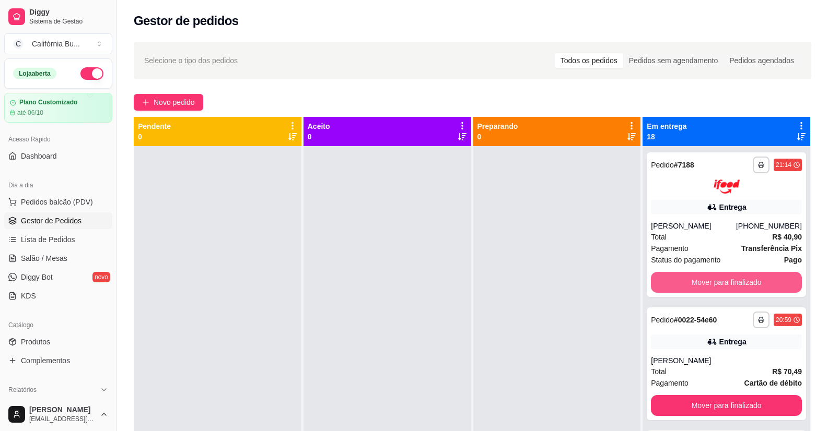
click at [710, 283] on button "Mover para finalizado" at bounding box center [726, 282] width 151 height 21
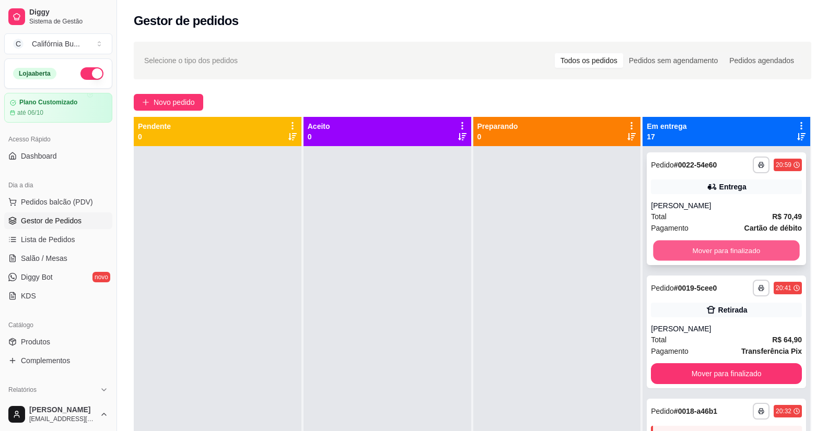
click at [708, 256] on button "Mover para finalizado" at bounding box center [726, 251] width 146 height 20
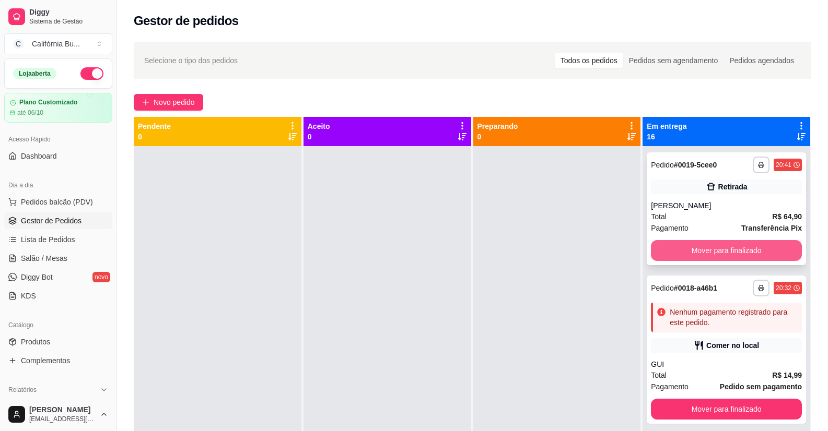
click at [709, 250] on button "Mover para finalizado" at bounding box center [726, 250] width 151 height 21
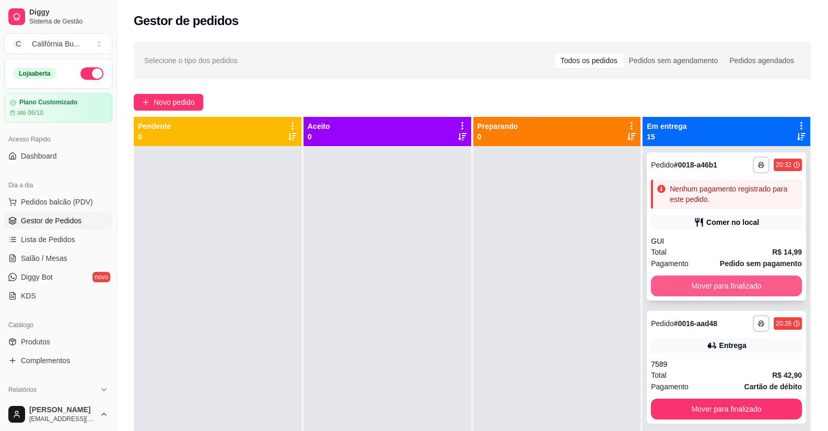
click at [713, 288] on button "Mover para finalizado" at bounding box center [726, 286] width 151 height 21
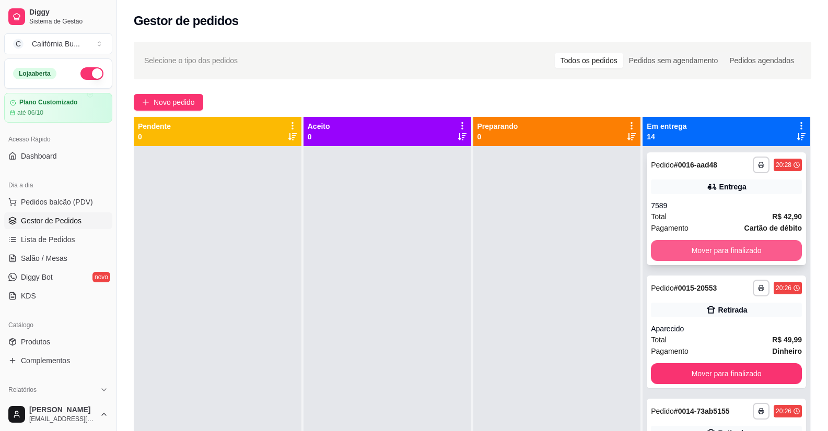
click at [698, 256] on button "Mover para finalizado" at bounding box center [726, 250] width 151 height 21
click at [713, 252] on button "Mover para finalizado" at bounding box center [726, 250] width 151 height 21
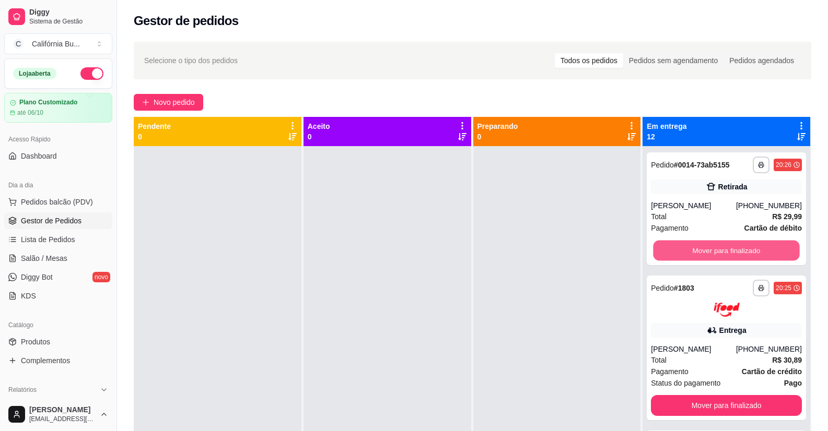
click at [713, 252] on button "Mover para finalizado" at bounding box center [726, 251] width 146 height 20
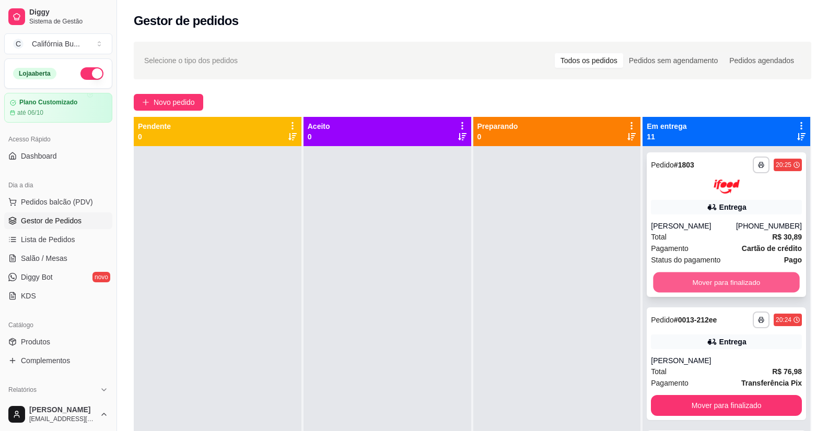
click at [715, 285] on button "Mover para finalizado" at bounding box center [726, 282] width 146 height 20
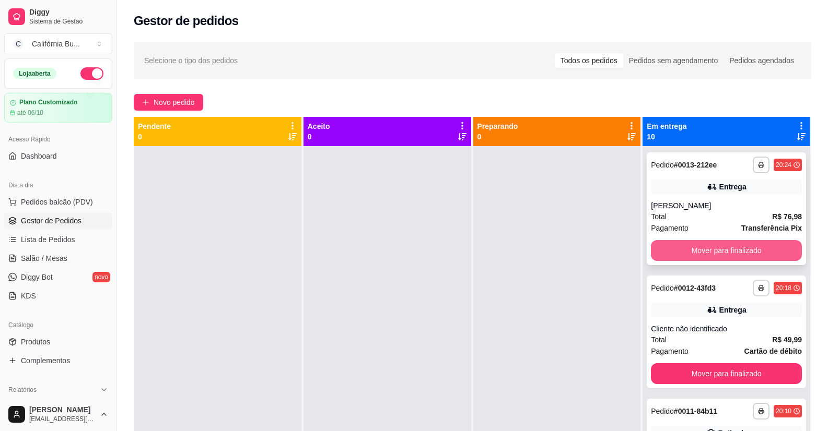
click at [711, 257] on button "Mover para finalizado" at bounding box center [726, 250] width 151 height 21
click at [723, 245] on button "Mover para finalizado" at bounding box center [726, 251] width 146 height 20
click at [724, 254] on button "Mover para finalizado" at bounding box center [726, 250] width 151 height 21
click at [732, 254] on button "Mover para finalizado" at bounding box center [726, 251] width 146 height 20
click at [733, 254] on button "Mover para finalizado" at bounding box center [726, 250] width 151 height 21
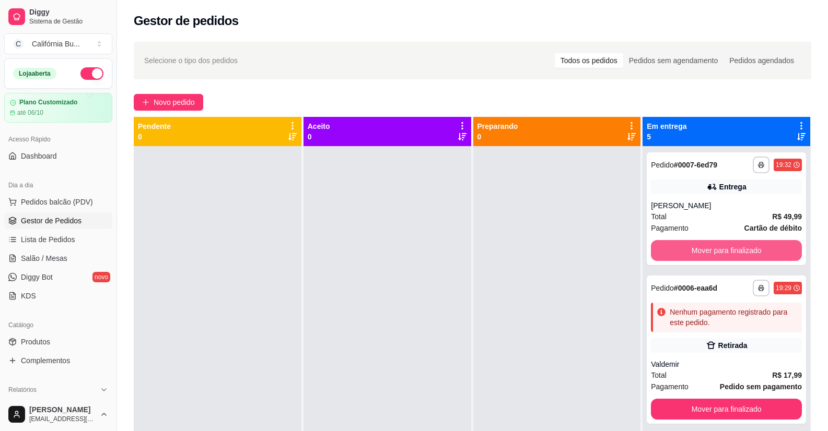
click at [734, 254] on button "Mover para finalizado" at bounding box center [726, 250] width 151 height 21
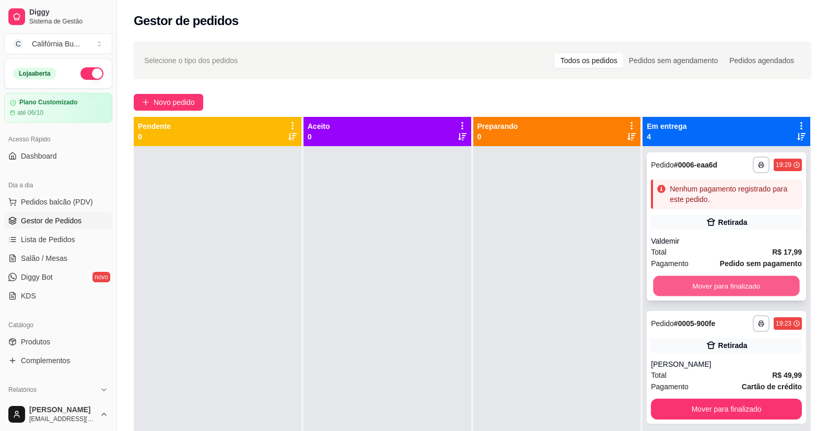
click at [731, 284] on button "Mover para finalizado" at bounding box center [726, 286] width 146 height 20
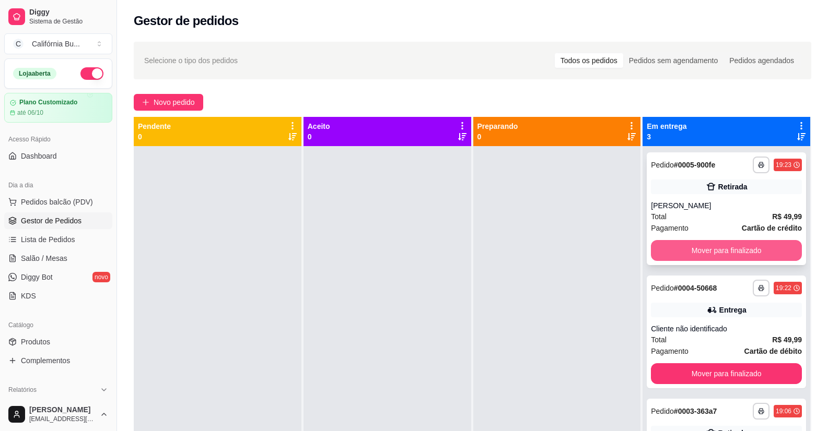
click at [734, 251] on button "Mover para finalizado" at bounding box center [726, 250] width 151 height 21
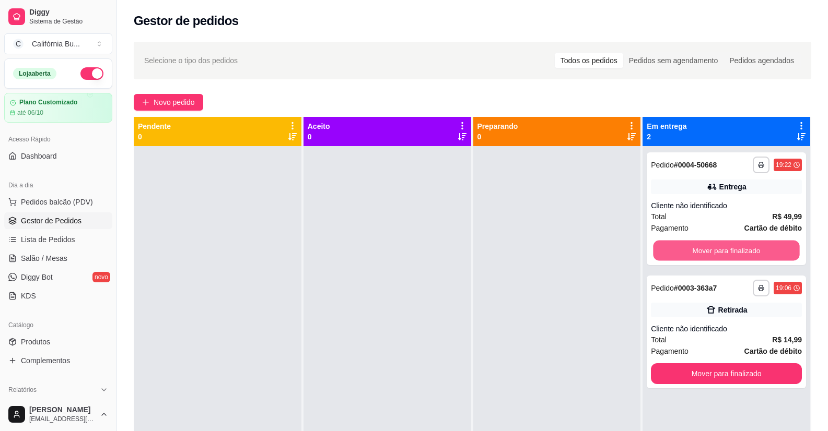
click at [734, 251] on button "Mover para finalizado" at bounding box center [726, 251] width 146 height 20
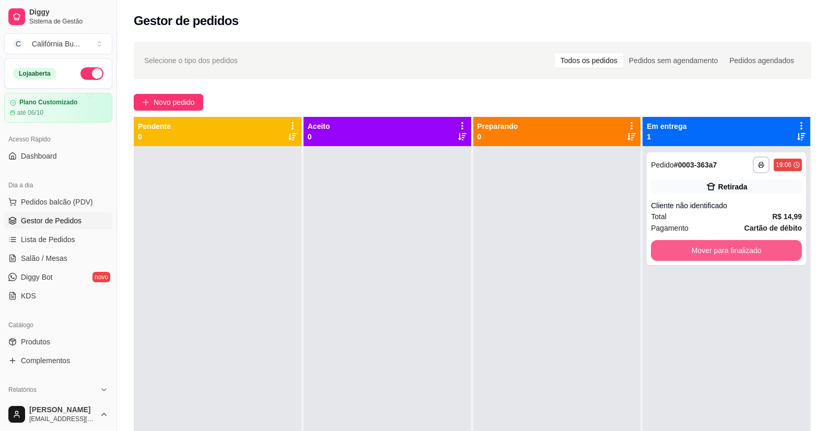
click at [734, 251] on button "Mover para finalizado" at bounding box center [726, 250] width 151 height 21
